Goal: Information Seeking & Learning: Learn about a topic

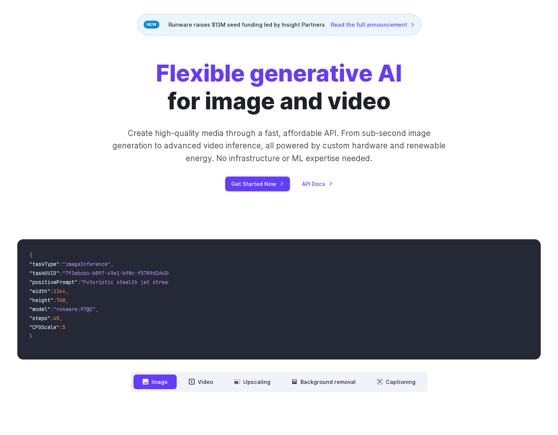
scroll to position [70, 0]
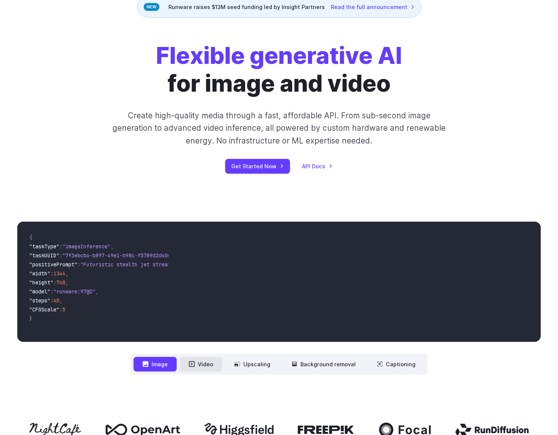
click at [206, 366] on button "Video" at bounding box center [201, 364] width 42 height 15
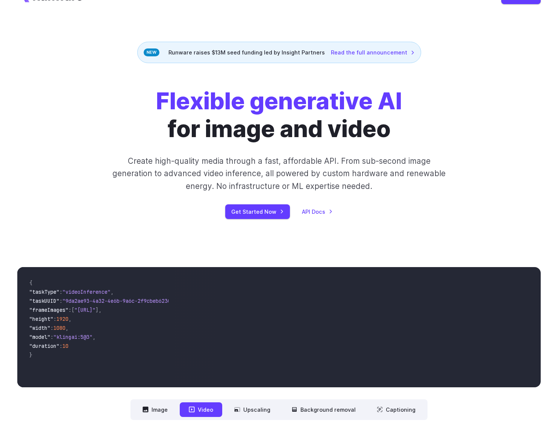
scroll to position [0, 0]
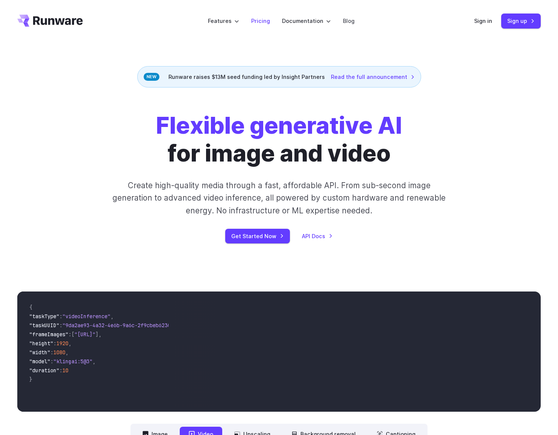
click at [262, 20] on link "Pricing" at bounding box center [260, 21] width 19 height 9
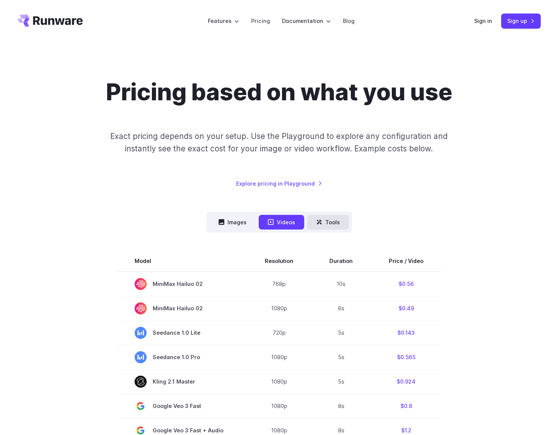
click at [322, 222] on button "Tools" at bounding box center [328, 222] width 42 height 15
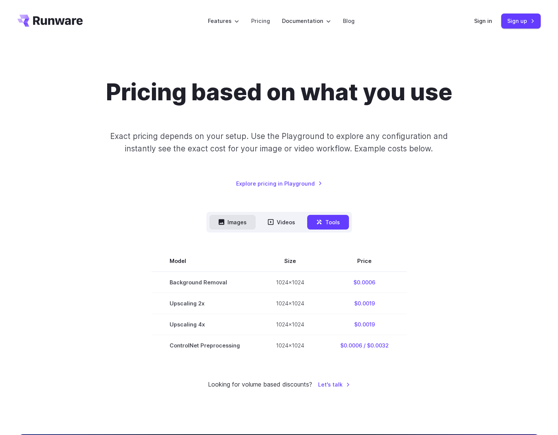
click at [242, 225] on button "Images" at bounding box center [232, 222] width 46 height 15
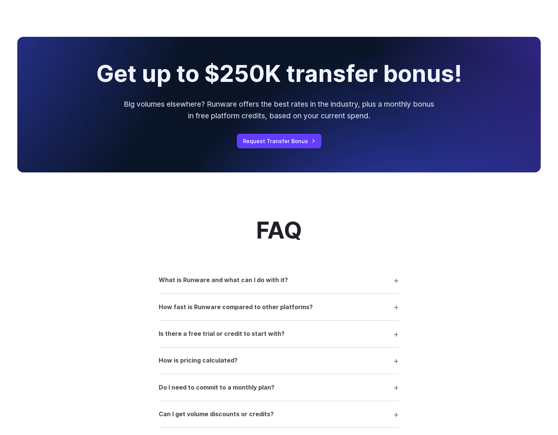
scroll to position [736, 0]
